Goal: Task Accomplishment & Management: Use online tool/utility

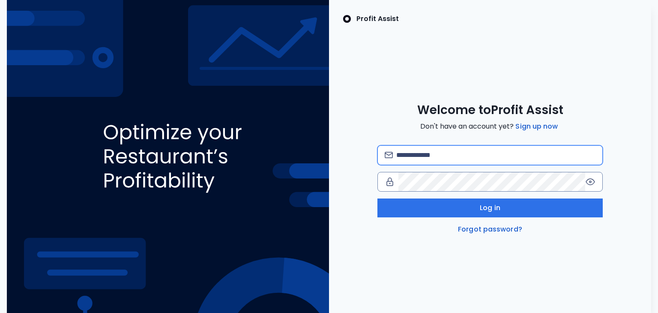
drag, startPoint x: 476, startPoint y: 158, endPoint x: 480, endPoint y: 160, distance: 4.4
click at [476, 158] on input "email" at bounding box center [497, 155] width 200 height 19
click at [454, 155] on input "email" at bounding box center [497, 155] width 200 height 19
type input "**********"
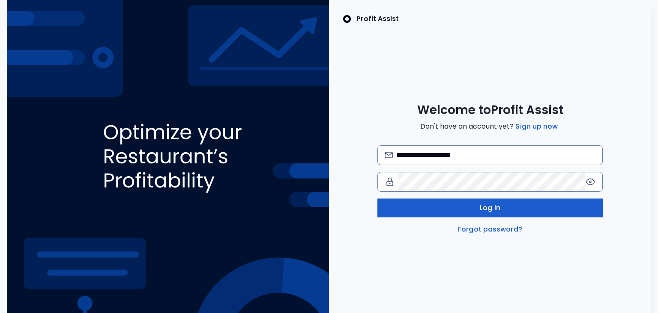
click at [459, 208] on button "Log in" at bounding box center [491, 207] width 226 height 19
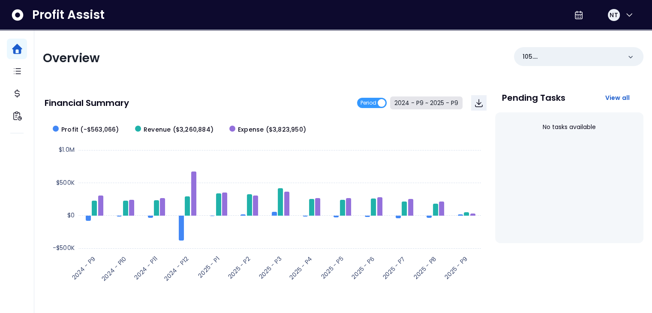
click at [450, 98] on button "2024 - P9 ~ 2025 - P9" at bounding box center [426, 102] width 72 height 13
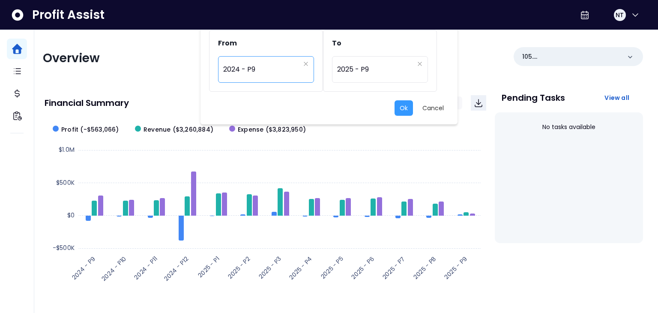
click at [296, 69] on span "2024 - P9" at bounding box center [261, 70] width 77 height 20
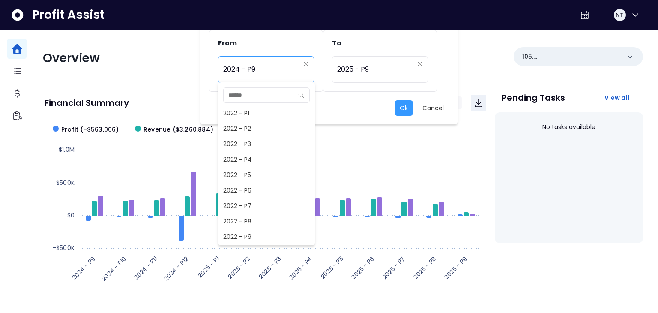
scroll to position [370, 0]
click at [263, 214] on span "2024 - P8" at bounding box center [266, 220] width 97 height 15
type input "*********"
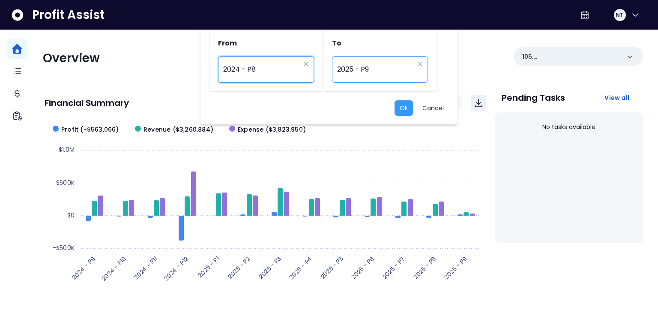
click at [386, 68] on span "2025 - P9" at bounding box center [375, 70] width 77 height 20
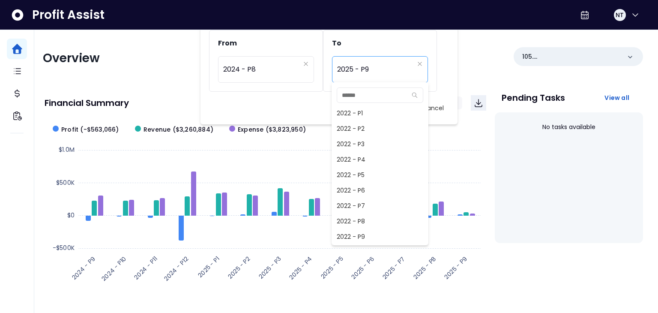
scroll to position [556, 0]
click at [349, 218] on span "2025 - P8" at bounding box center [380, 220] width 97 height 15
type input "*********"
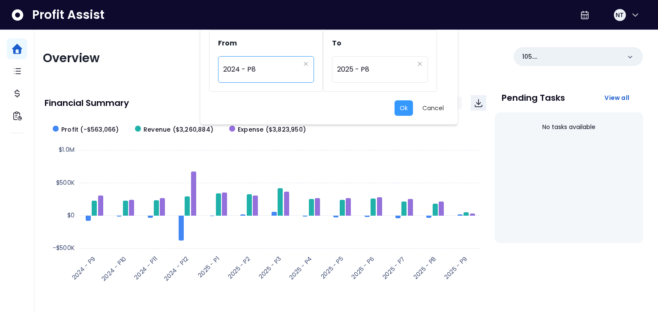
click at [275, 75] on span "2024 - P8" at bounding box center [261, 70] width 77 height 20
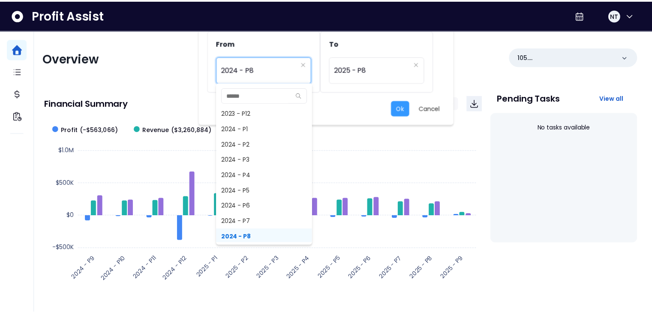
scroll to position [569, 0]
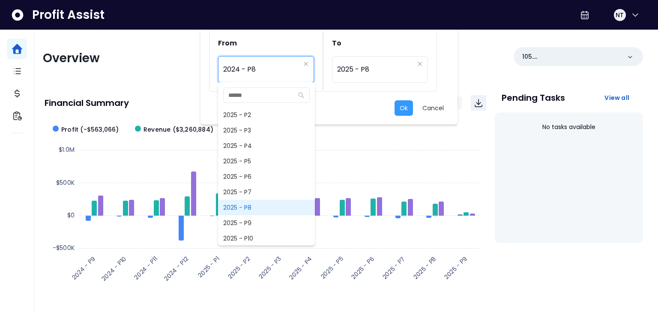
click at [265, 211] on span "2025 - P8" at bounding box center [266, 207] width 97 height 15
type input "*********"
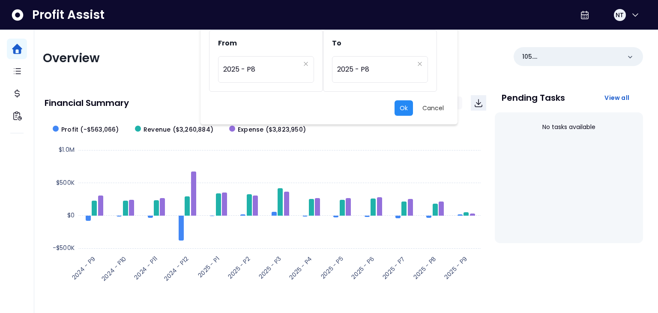
click at [408, 107] on button "Ok" at bounding box center [404, 107] width 18 height 15
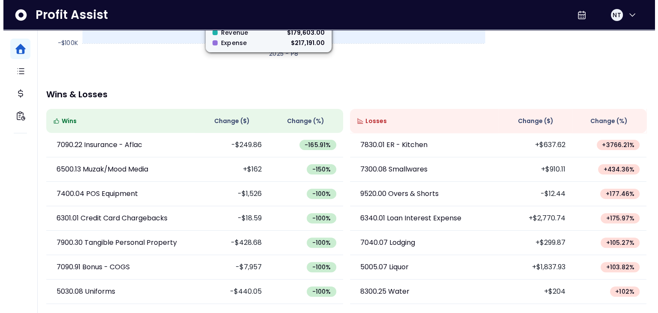
scroll to position [53, 0]
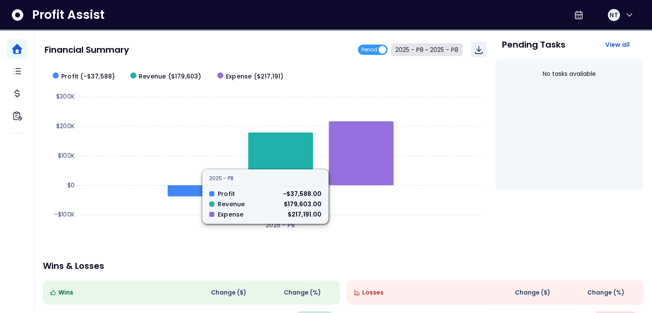
click at [414, 45] on button "2025 - P8 ~ 2025 - P8" at bounding box center [427, 49] width 72 height 13
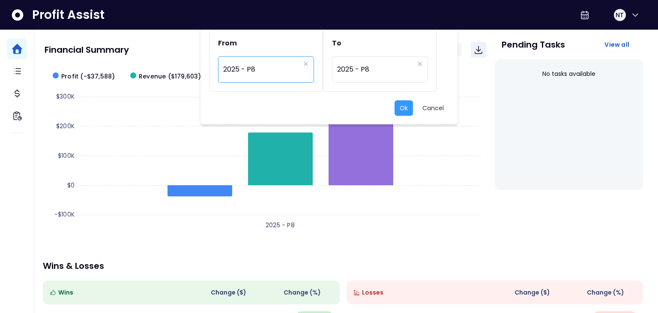
click at [268, 73] on span "2025 - P8" at bounding box center [261, 70] width 77 height 20
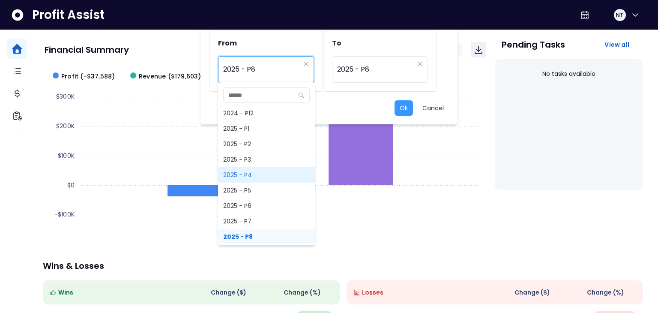
scroll to position [412, 0]
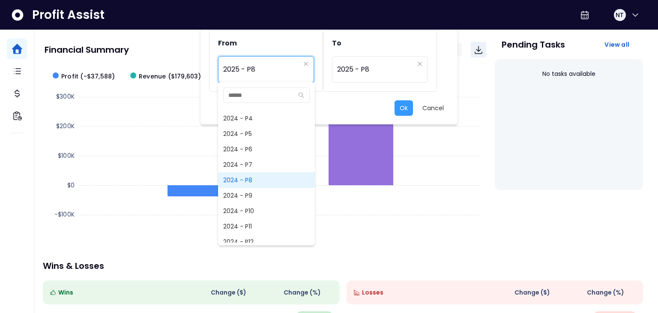
click at [274, 179] on span "2024 - P8" at bounding box center [266, 179] width 97 height 15
type input "*********"
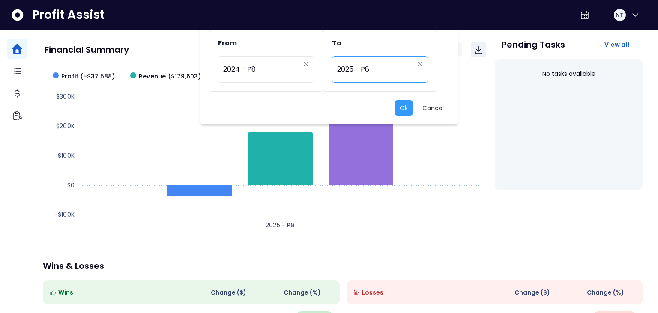
click at [374, 75] on span "2025 - P8" at bounding box center [375, 70] width 77 height 20
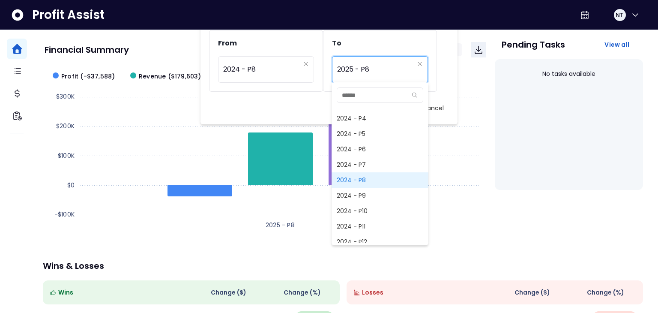
click at [367, 184] on span "2024 - P8" at bounding box center [380, 179] width 97 height 15
type input "*********"
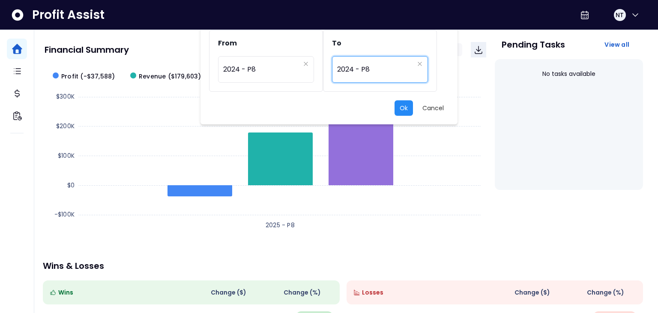
click at [408, 105] on button "Ok" at bounding box center [404, 107] width 18 height 15
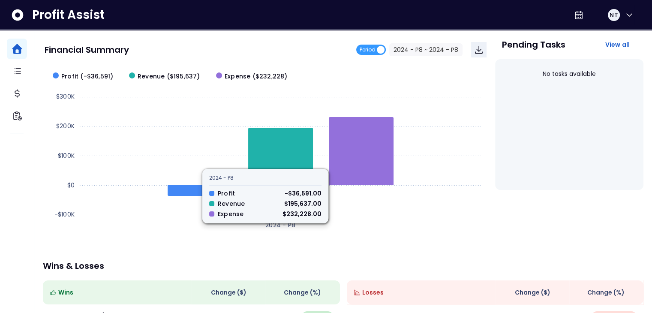
click at [415, 58] on div "Financial Summary Period 2024 - P8 ~ 2024 - P8" at bounding box center [266, 49] width 442 height 29
click at [420, 48] on button "2024 - P8 ~ 2024 - P8" at bounding box center [425, 49] width 73 height 13
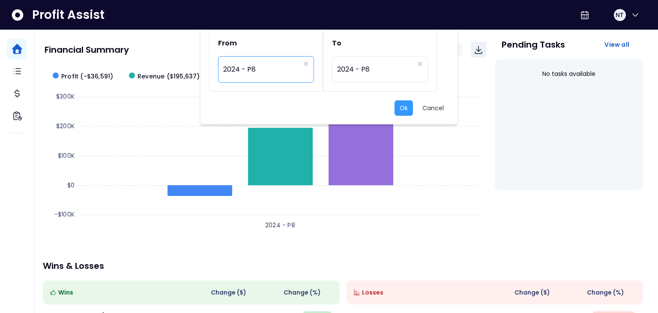
click at [291, 72] on span "2024 - P8" at bounding box center [261, 70] width 77 height 20
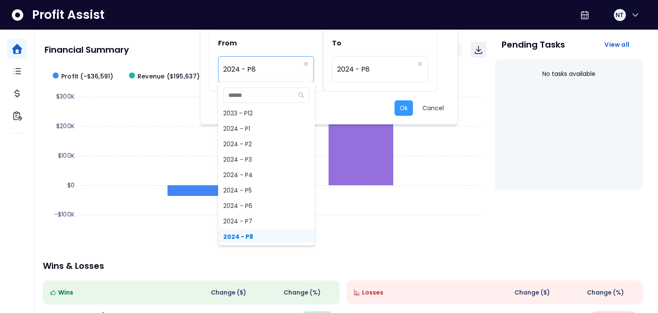
scroll to position [569, 0]
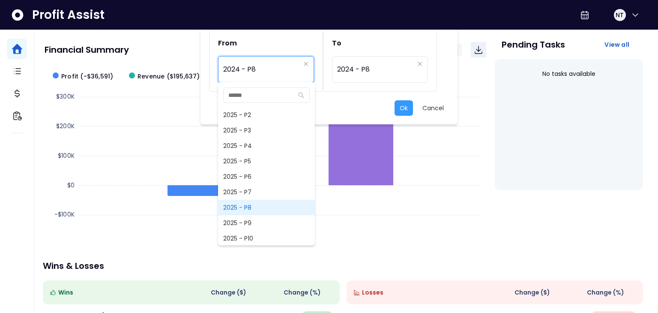
click at [268, 211] on span "2025 - P8" at bounding box center [266, 207] width 97 height 15
type input "*********"
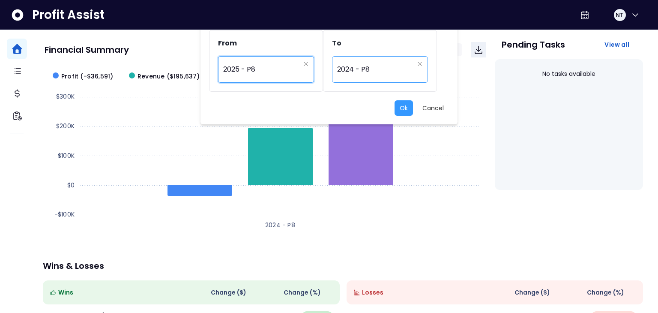
click at [376, 77] on span "2024 - P8" at bounding box center [375, 70] width 77 height 20
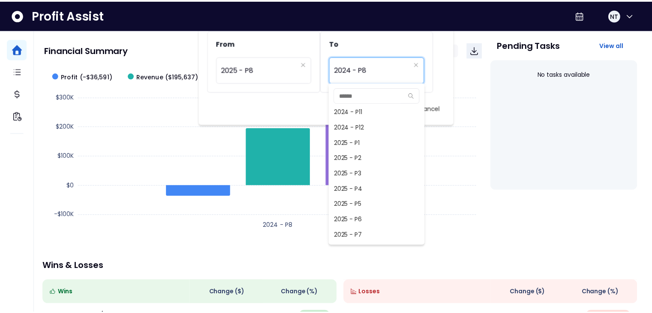
scroll to position [612, 0]
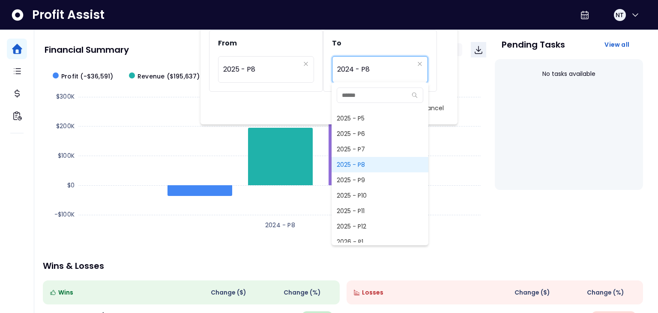
click at [371, 168] on span "2025 - P8" at bounding box center [380, 164] width 97 height 15
type input "*********"
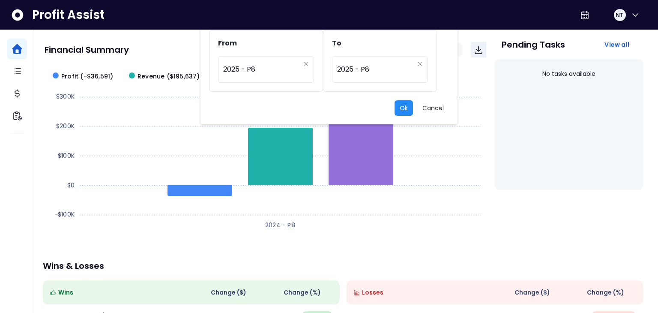
click at [401, 105] on button "Ok" at bounding box center [404, 107] width 18 height 15
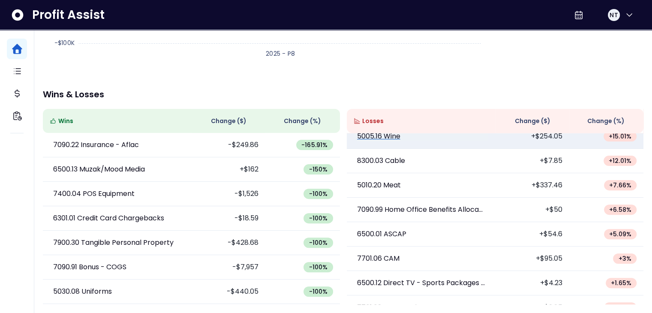
scroll to position [923, 0]
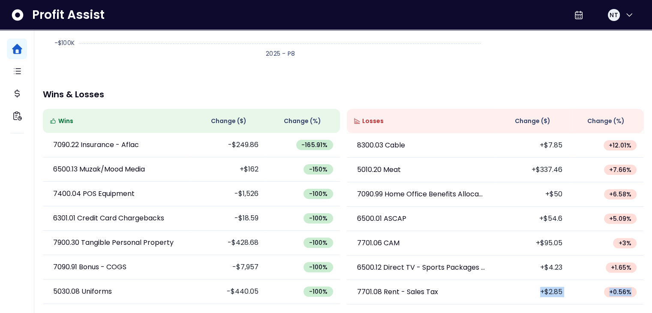
drag, startPoint x: 638, startPoint y: 277, endPoint x: 643, endPoint y: 279, distance: 5.2
click at [643, 279] on div "7830.01 ER - Kitchen +$637.62 + 3766.21 % 7300.08 Smallwares +$910.11 + 434.36 …" at bounding box center [495, 218] width 297 height 171
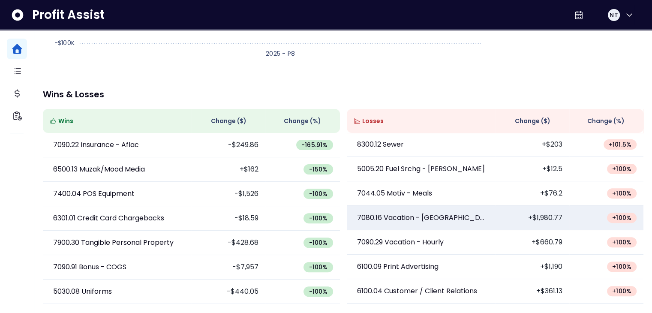
scroll to position [214, 0]
